Goal: Browse casually

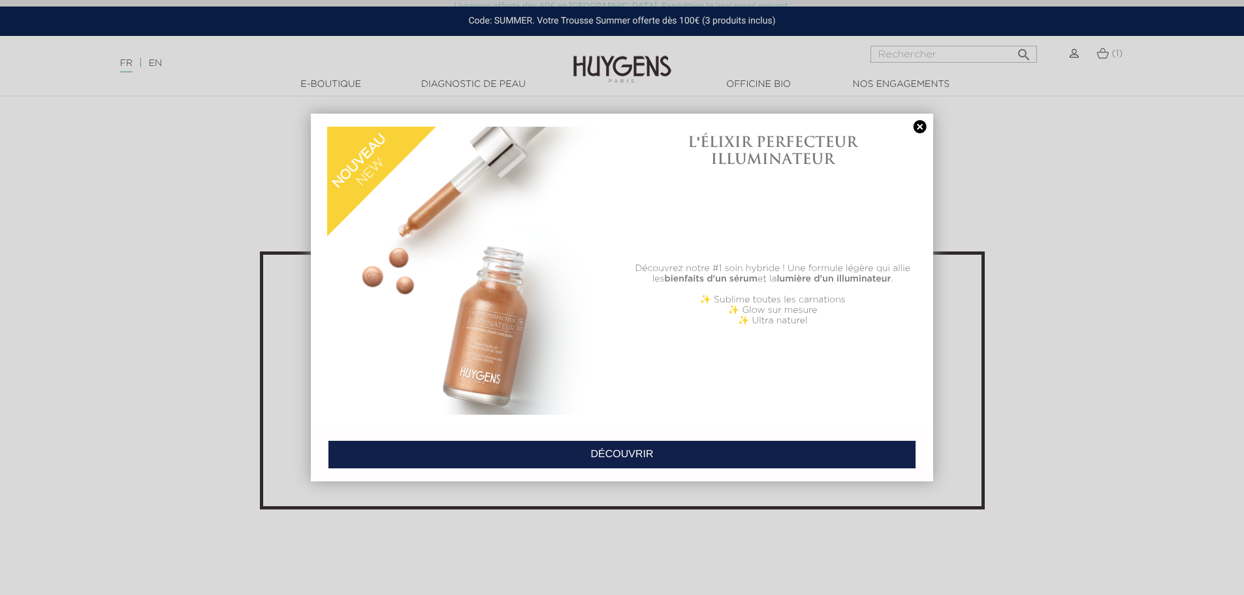
scroll to position [4439, 0]
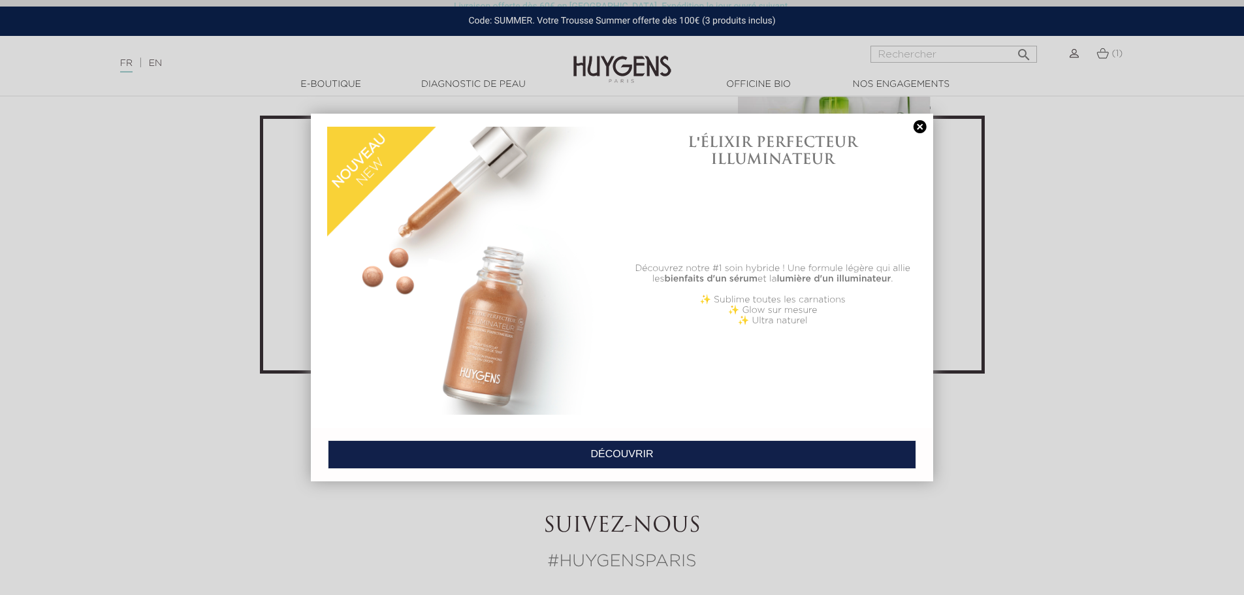
click at [919, 126] on link at bounding box center [920, 127] width 18 height 14
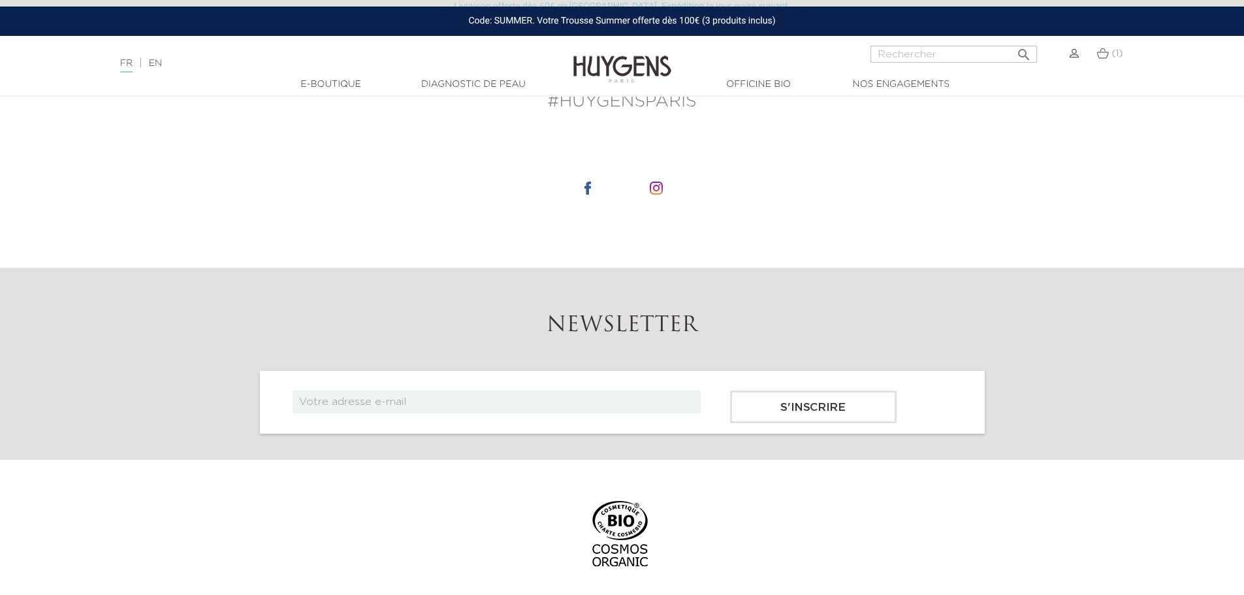
scroll to position [4896, 0]
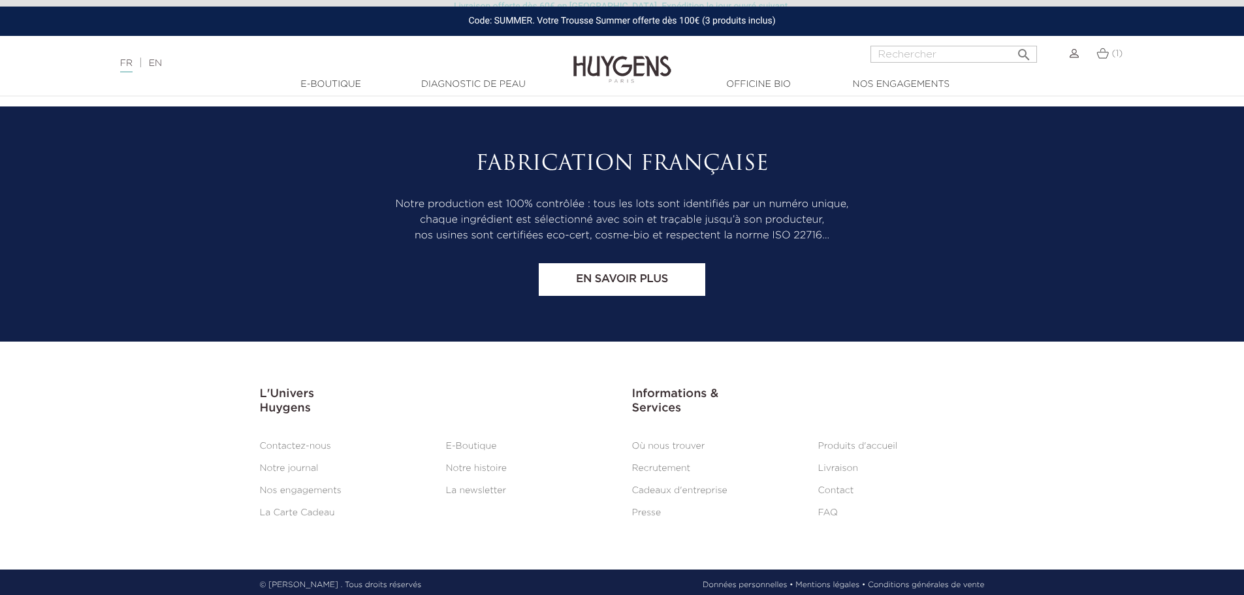
scroll to position [5436, 0]
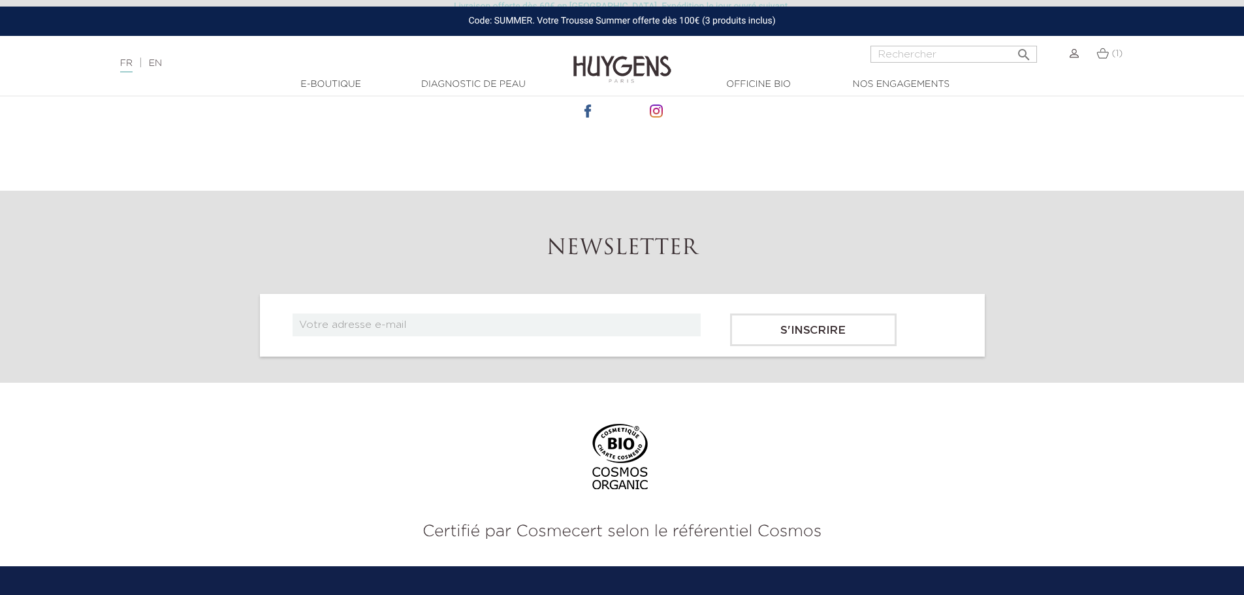
scroll to position [4896, 0]
